Goal: Check status

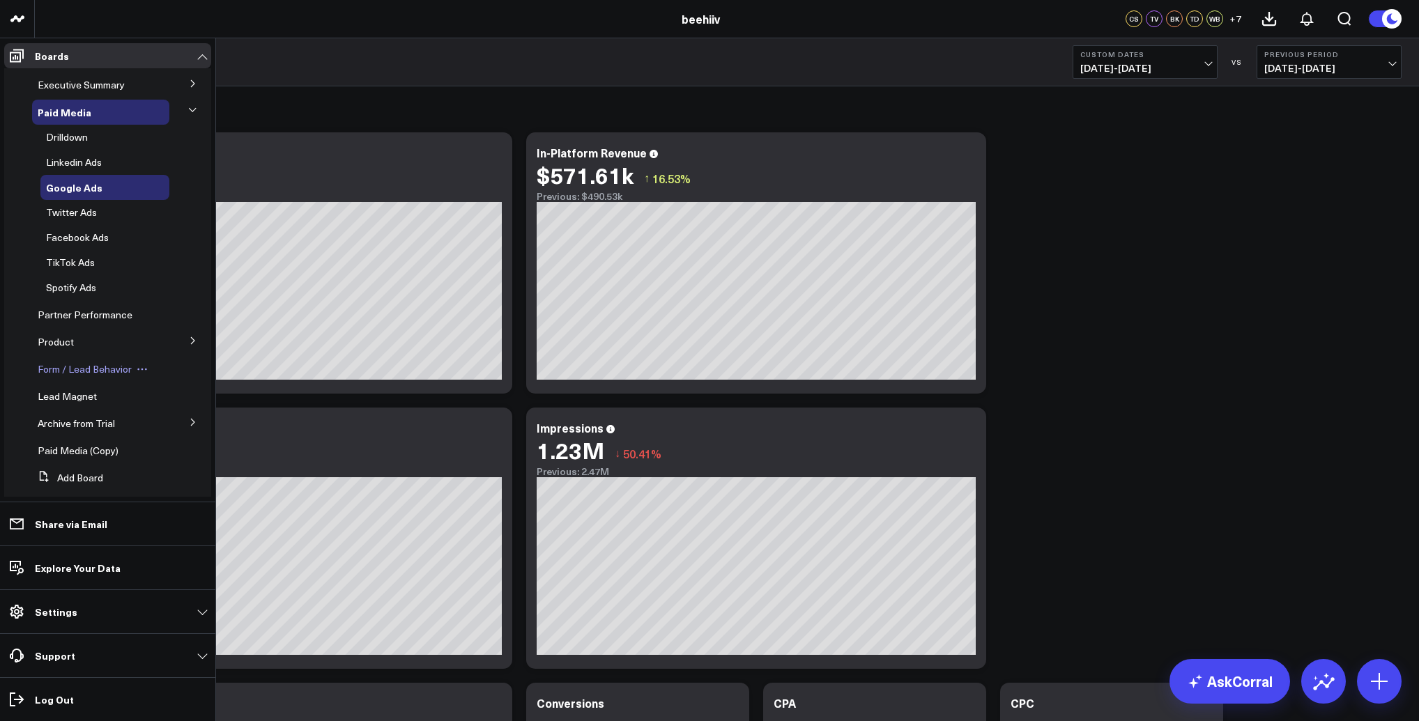
click at [79, 373] on span "Form / Lead Behavior" at bounding box center [85, 368] width 94 height 13
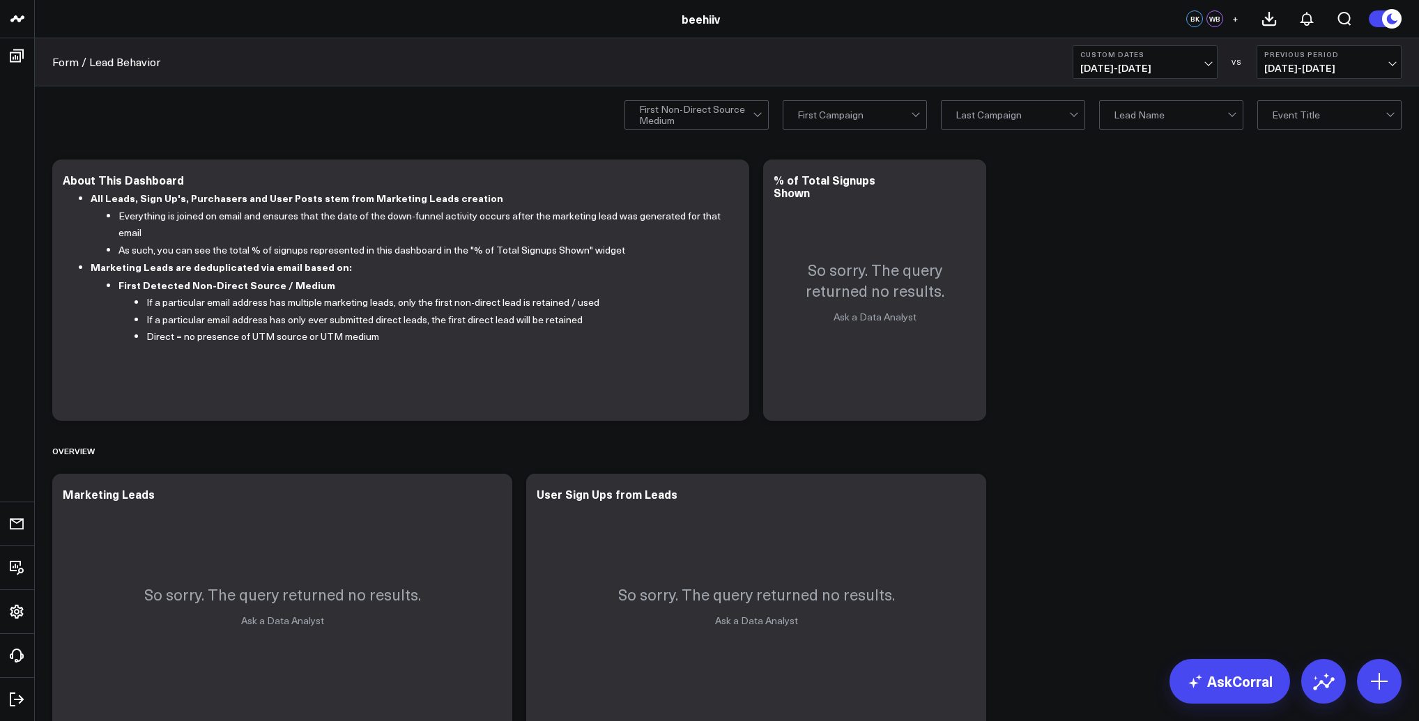
click at [1159, 72] on span "[DATE] - [DATE]" at bounding box center [1145, 68] width 130 height 11
click at [1121, 410] on link "YTD" at bounding box center [1145, 418] width 144 height 26
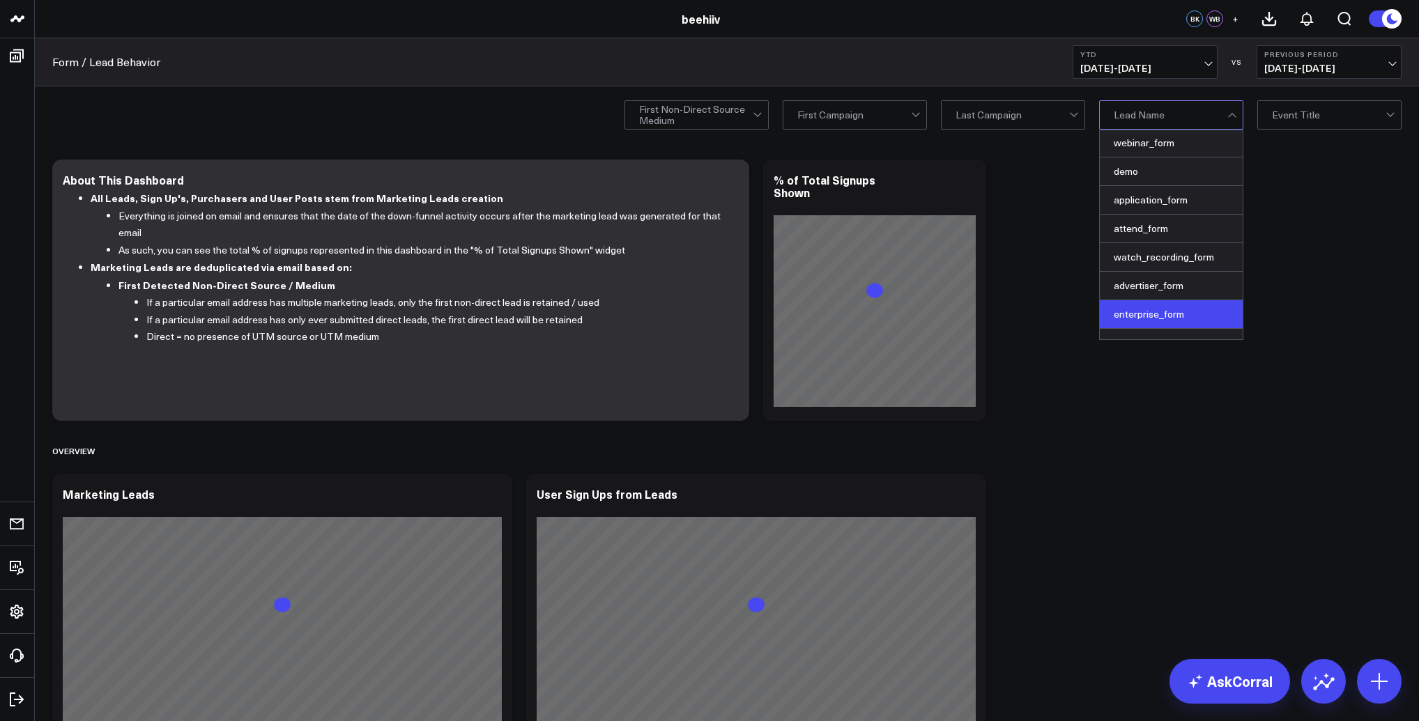
scroll to position [173, 0]
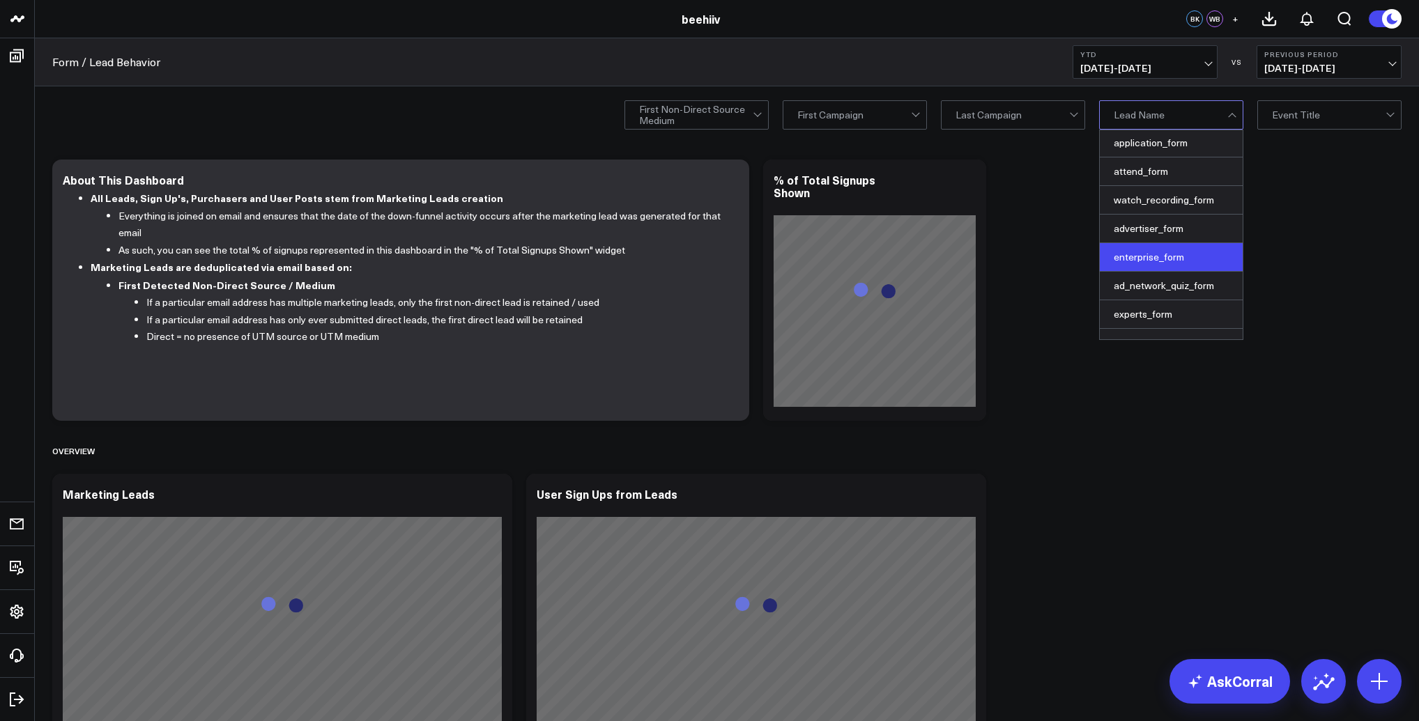
click at [1171, 265] on div "enterprise_form" at bounding box center [1170, 257] width 143 height 29
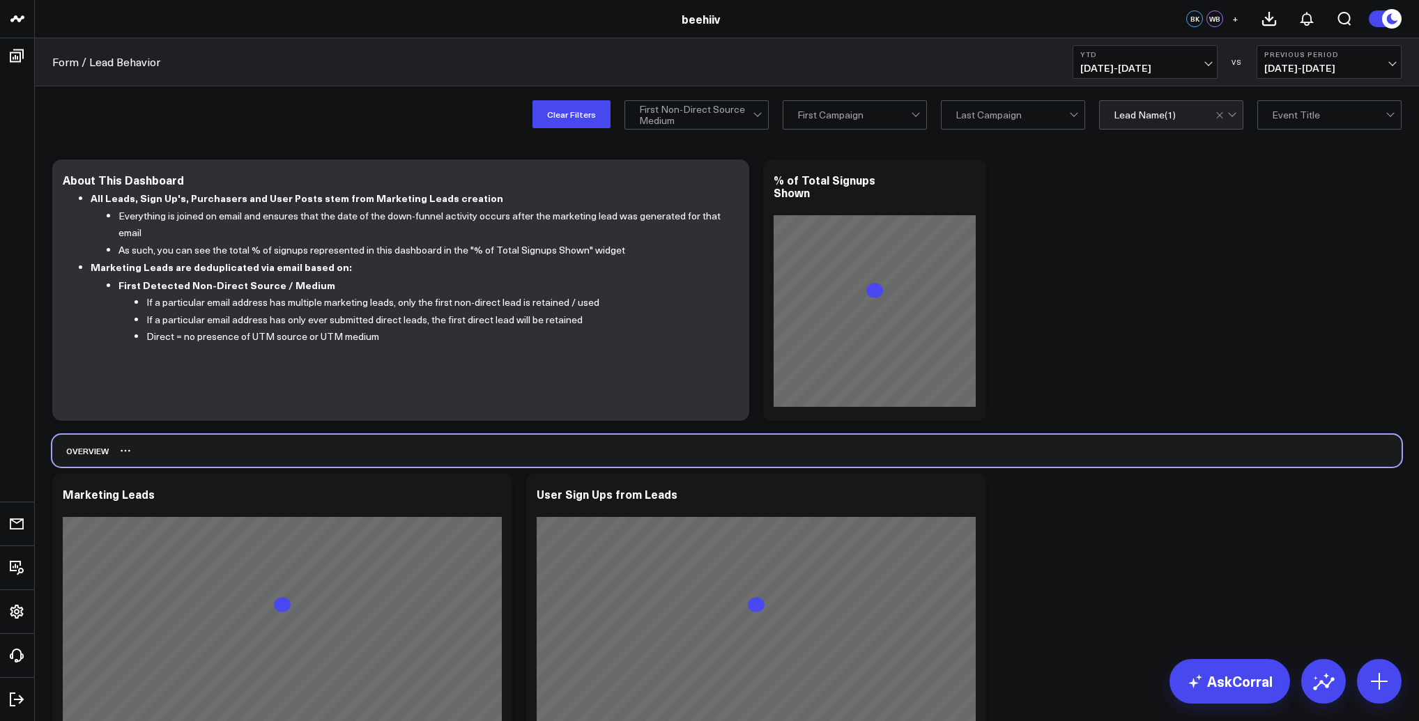
click at [1154, 442] on div "Overview" at bounding box center [726, 451] width 1349 height 32
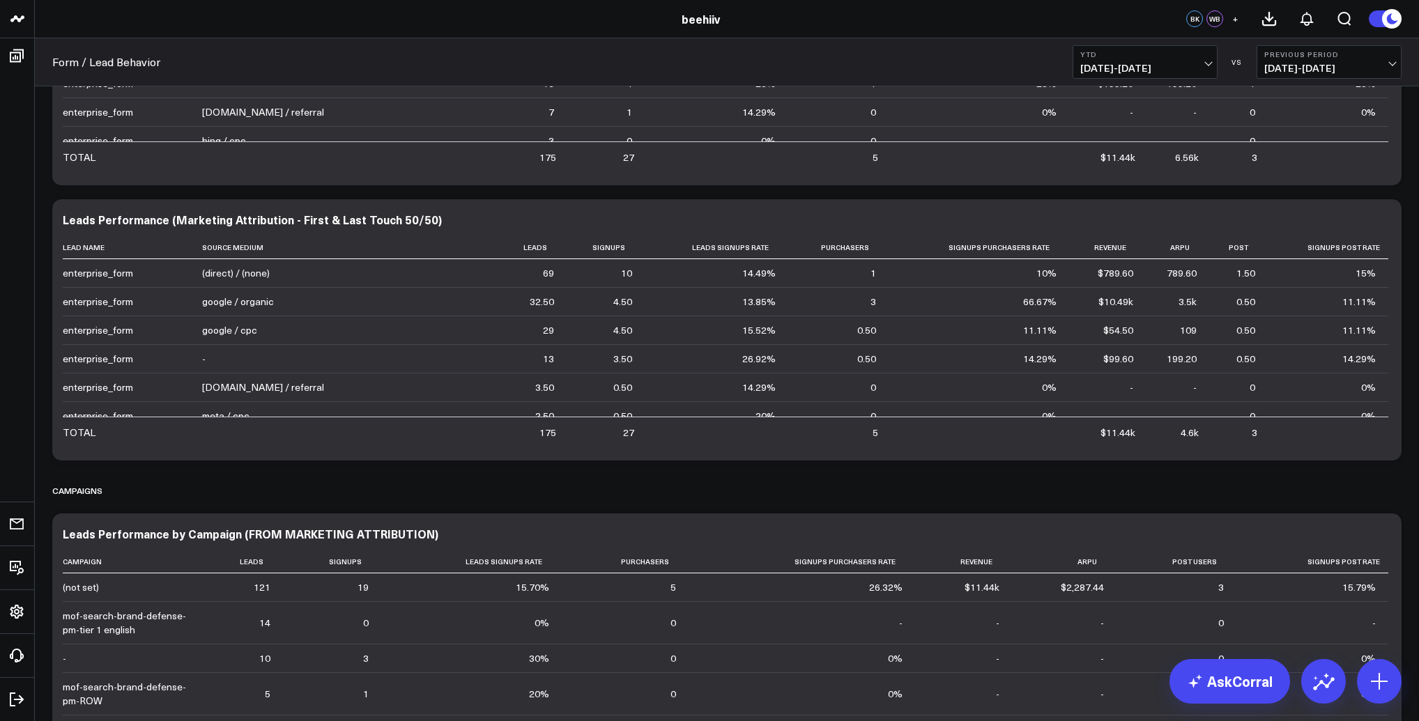
scroll to position [3178, 0]
